Goal: Task Accomplishment & Management: Manage account settings

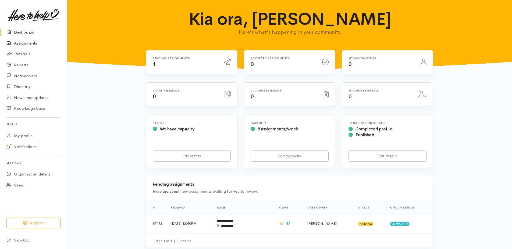
click at [36, 41] on link "Assignments" at bounding box center [33, 43] width 67 height 11
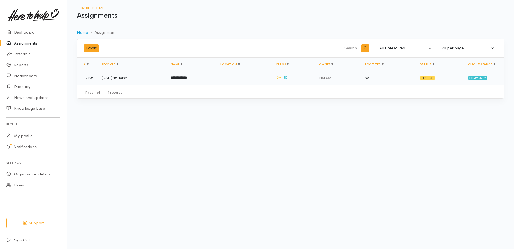
click at [216, 78] on td "**********" at bounding box center [191, 78] width 50 height 14
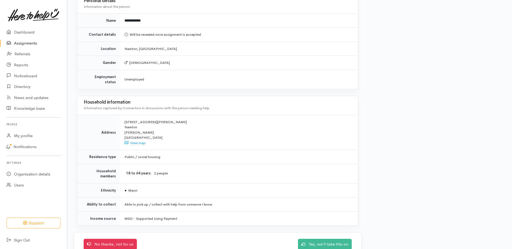
scroll to position [395, 0]
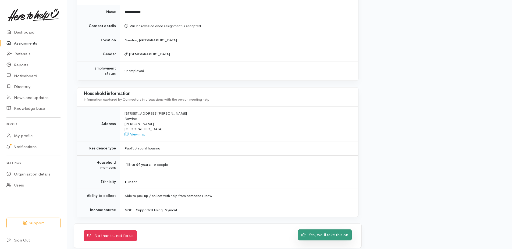
click at [332, 232] on link "Yes, we'll take this on" at bounding box center [325, 235] width 54 height 11
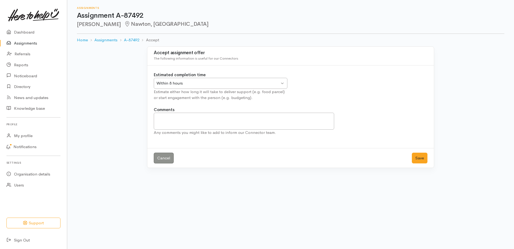
click at [200, 86] on div "Within 8 hours" at bounding box center [217, 83] width 123 height 6
click at [421, 158] on button "Save" at bounding box center [420, 158] width 16 height 11
